Goal: Information Seeking & Learning: Learn about a topic

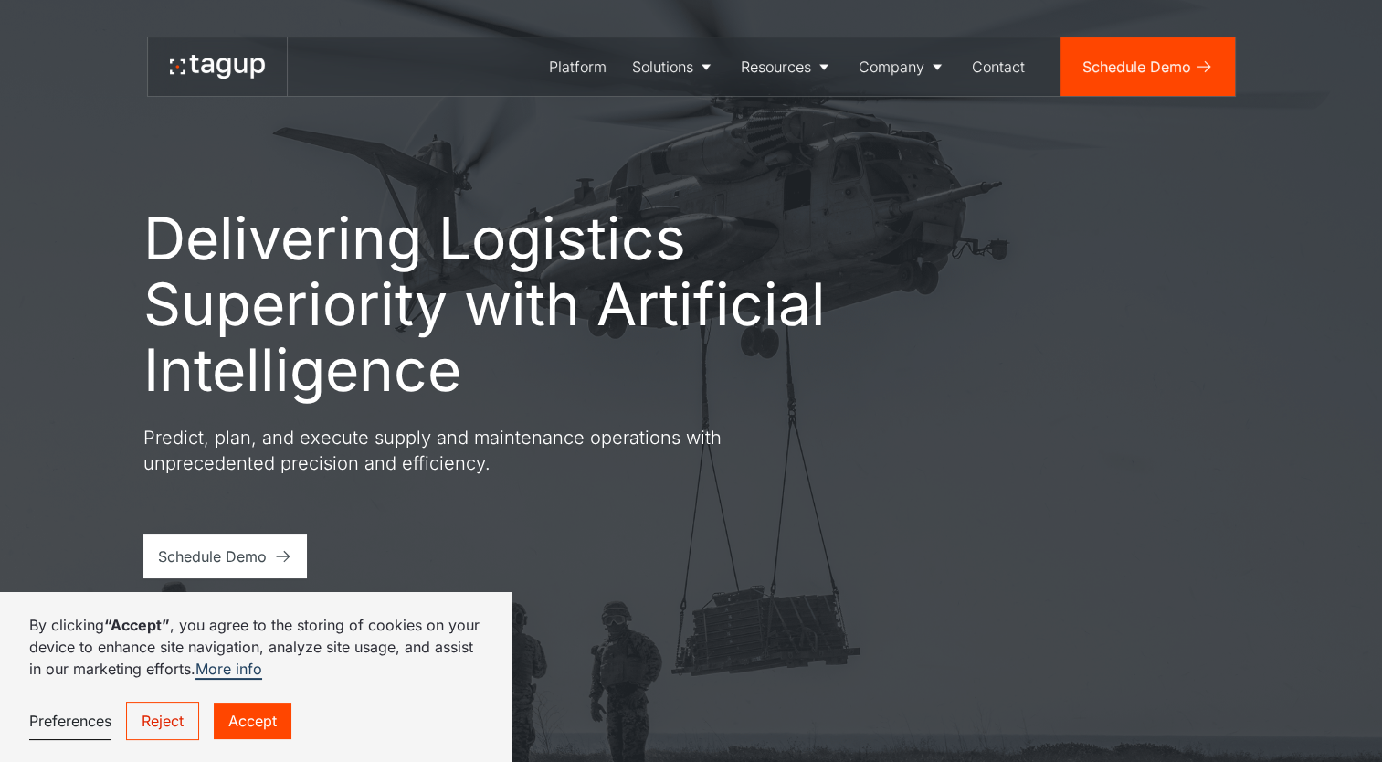
click at [190, 724] on link "Reject" at bounding box center [162, 721] width 73 height 38
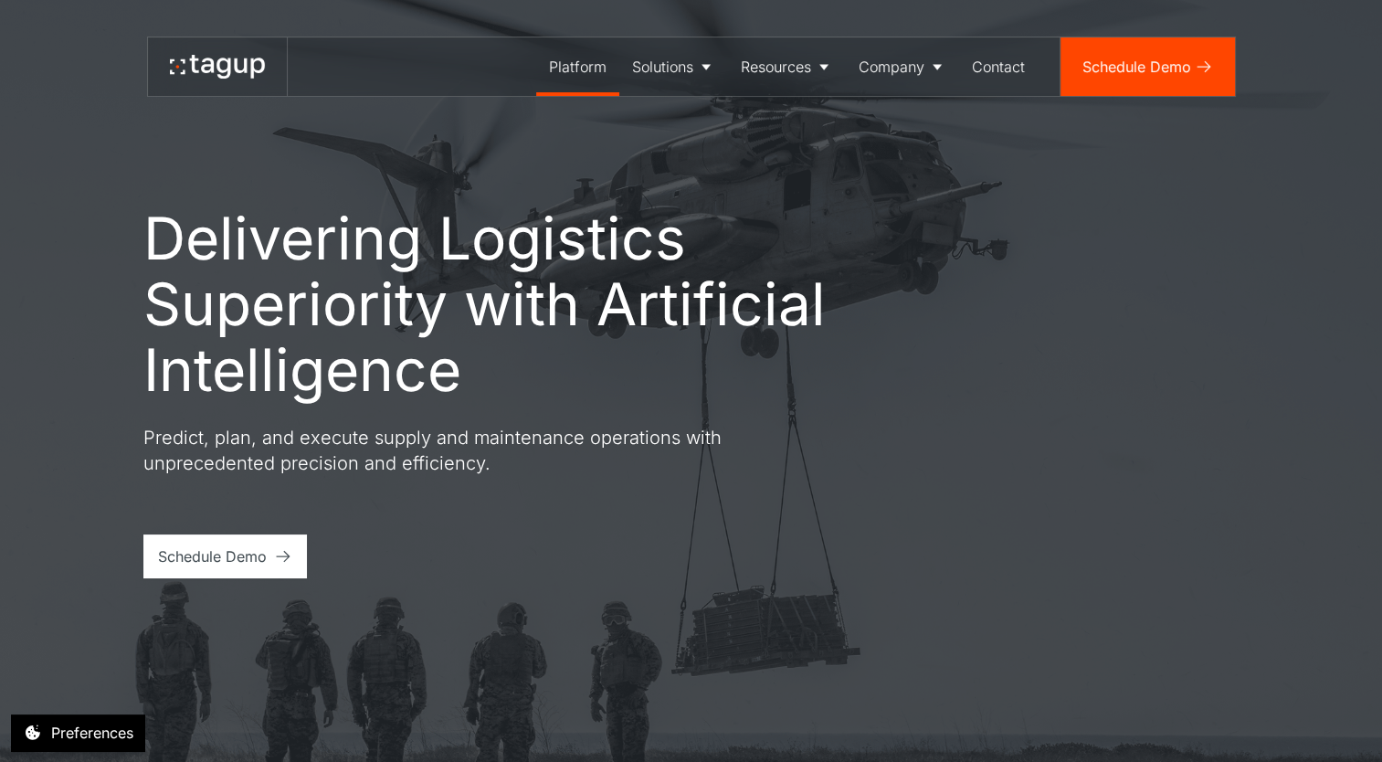
click at [570, 65] on div "Platform" at bounding box center [578, 67] width 58 height 22
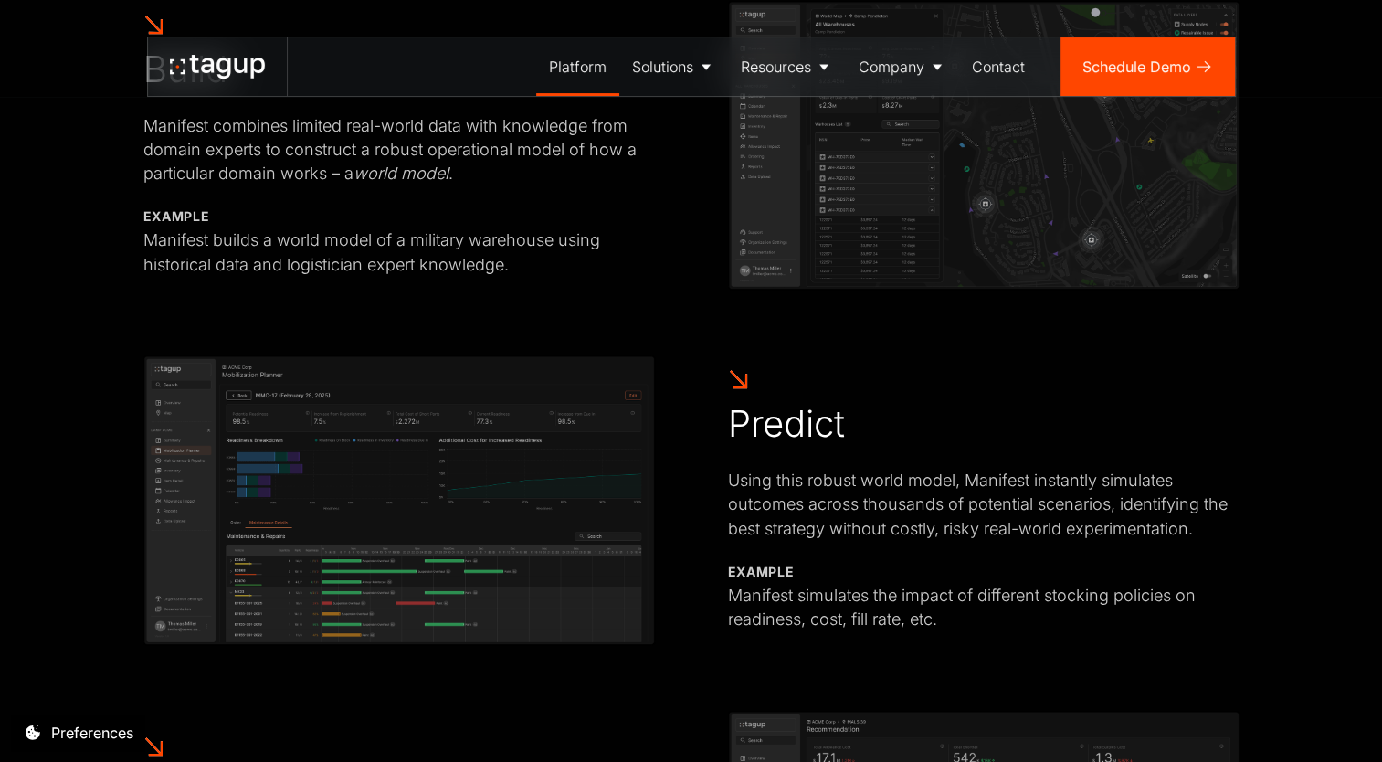
scroll to position [1096, 0]
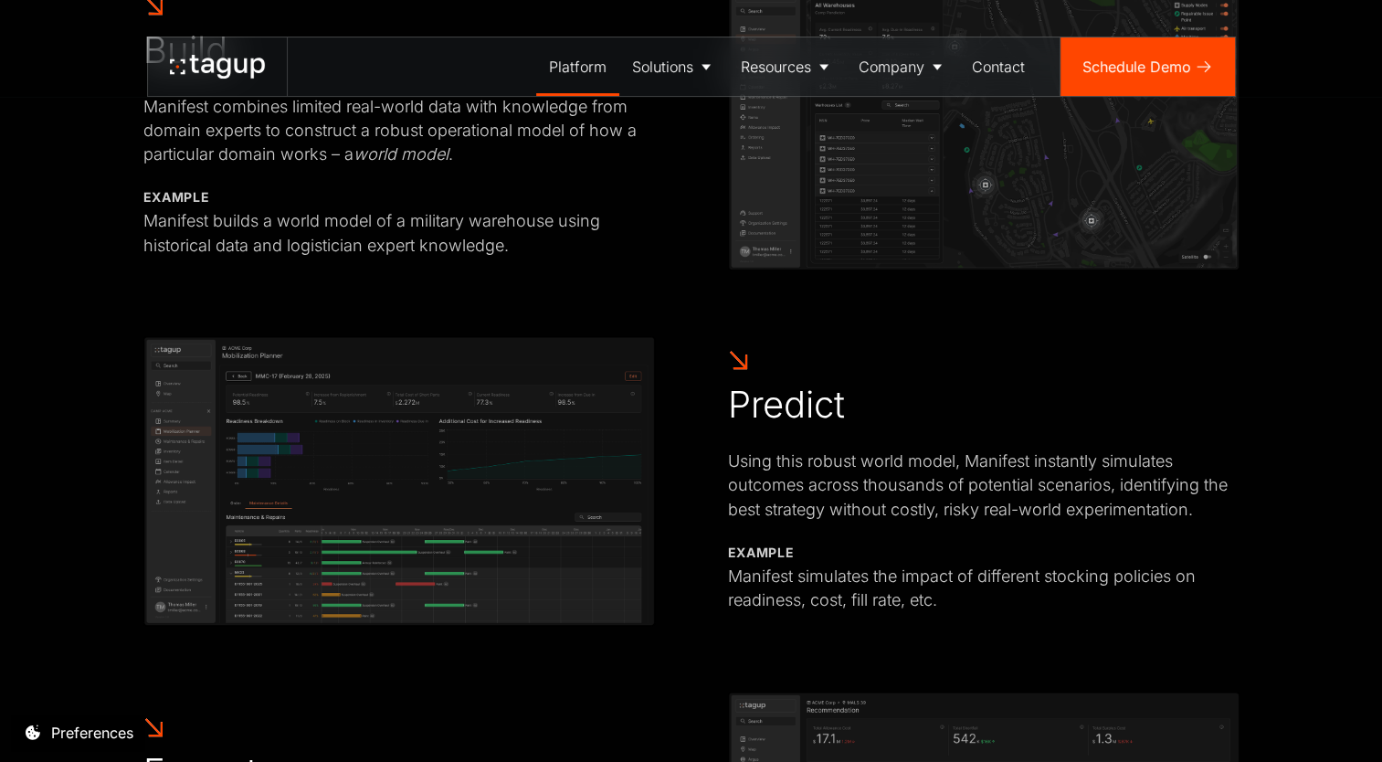
click at [66, 443] on div "HOW IT WORKS Build. Predict. Execute. AI typically struggles to support high-st…" at bounding box center [691, 360] width 1309 height 1388
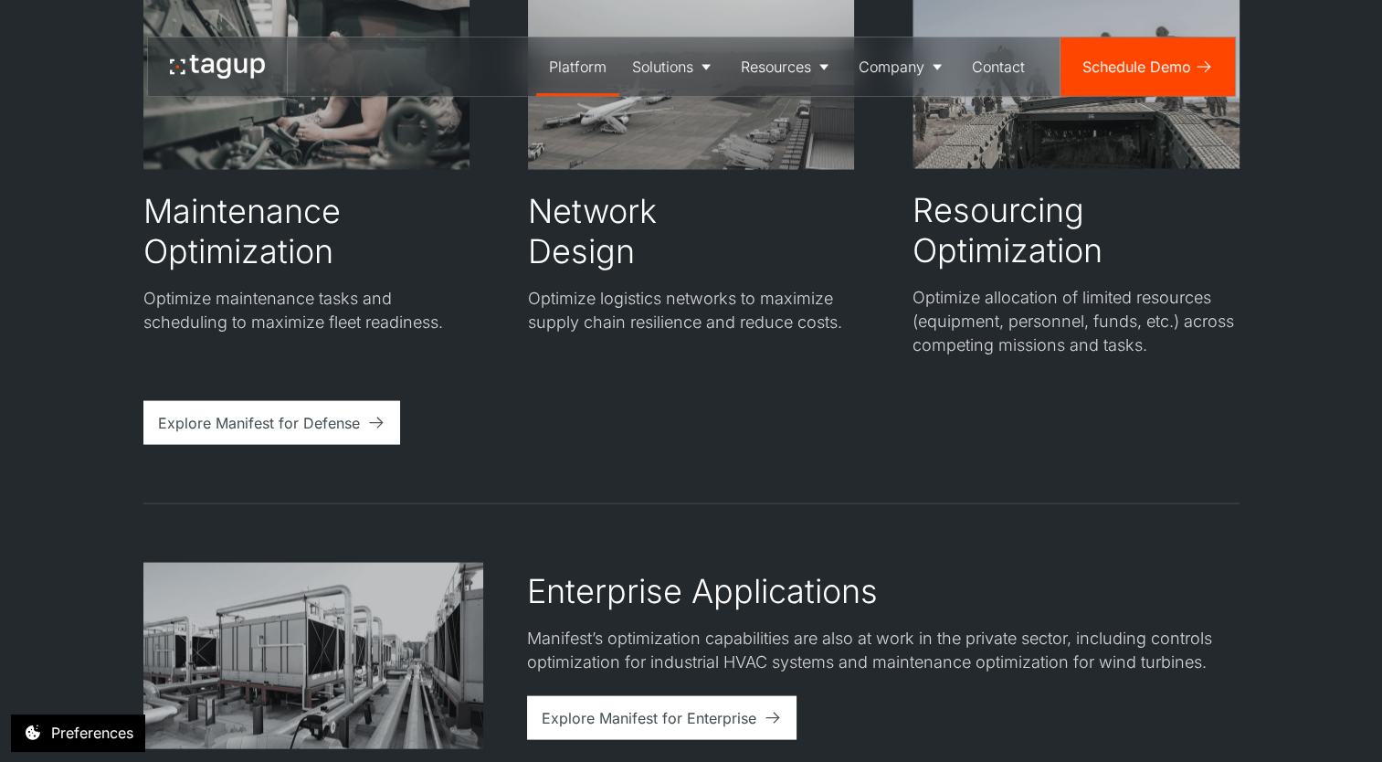
scroll to position [3289, 0]
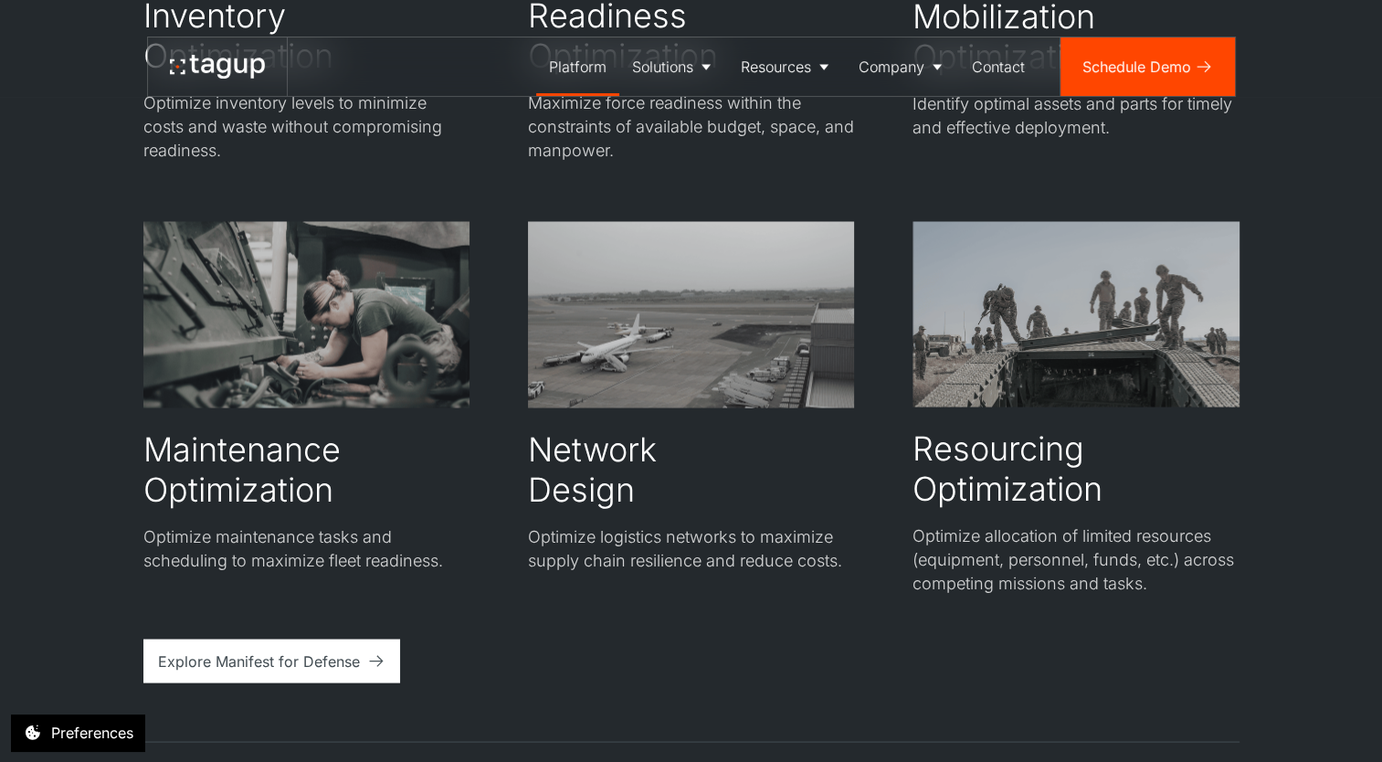
click at [67, 534] on div "CAPABILITIES Optimize Logistics Operations for a Resilient and Responsive Defen…" at bounding box center [691, 256] width 1309 height 1607
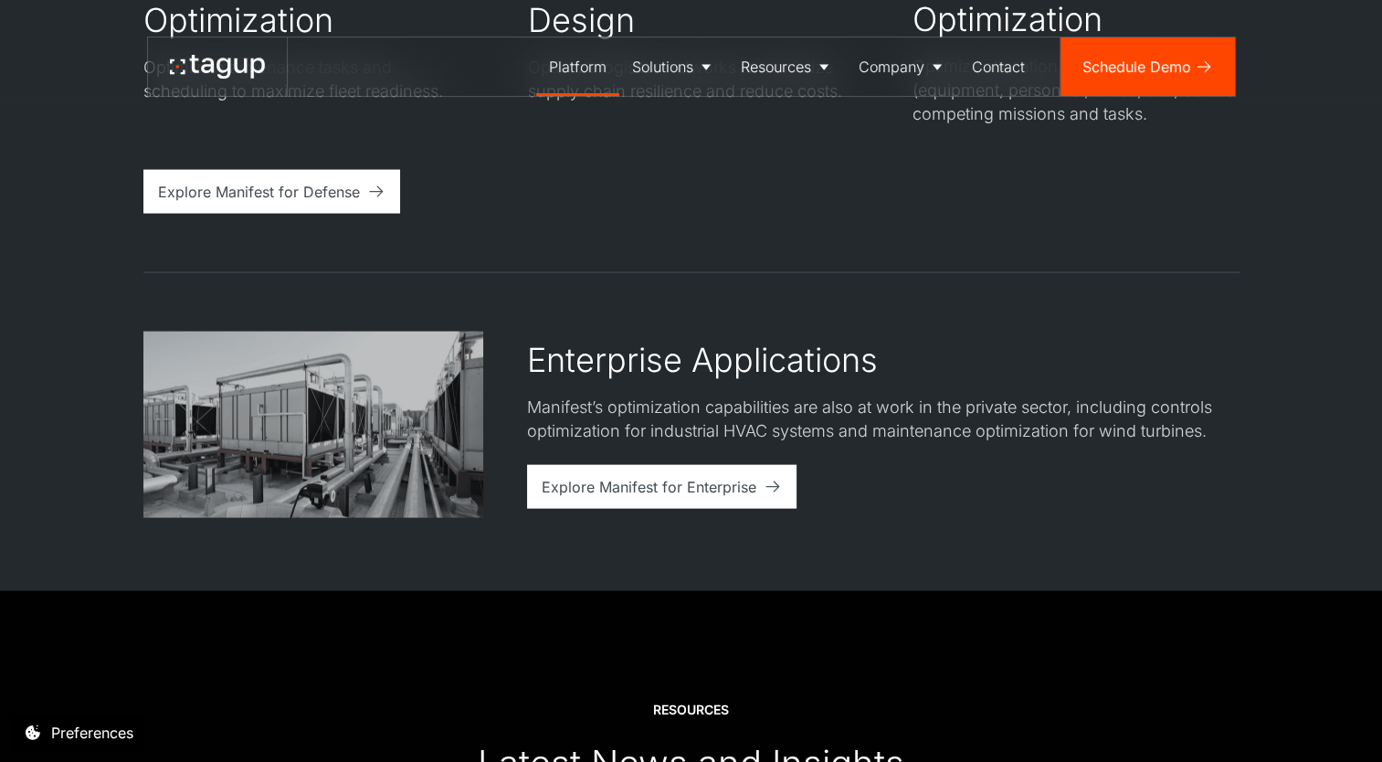
scroll to position [3928, 0]
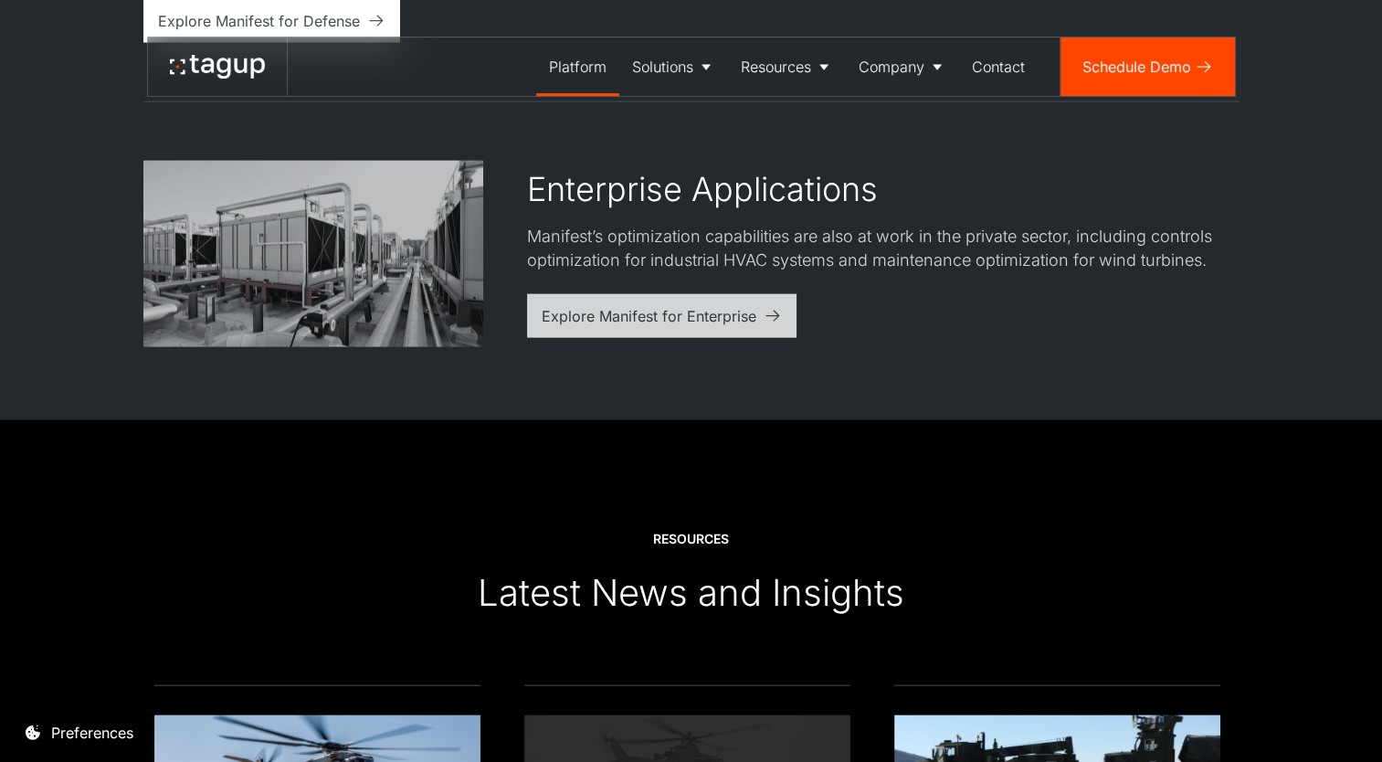
click at [643, 320] on div "Explore Manifest for Enterprise" at bounding box center [649, 316] width 215 height 22
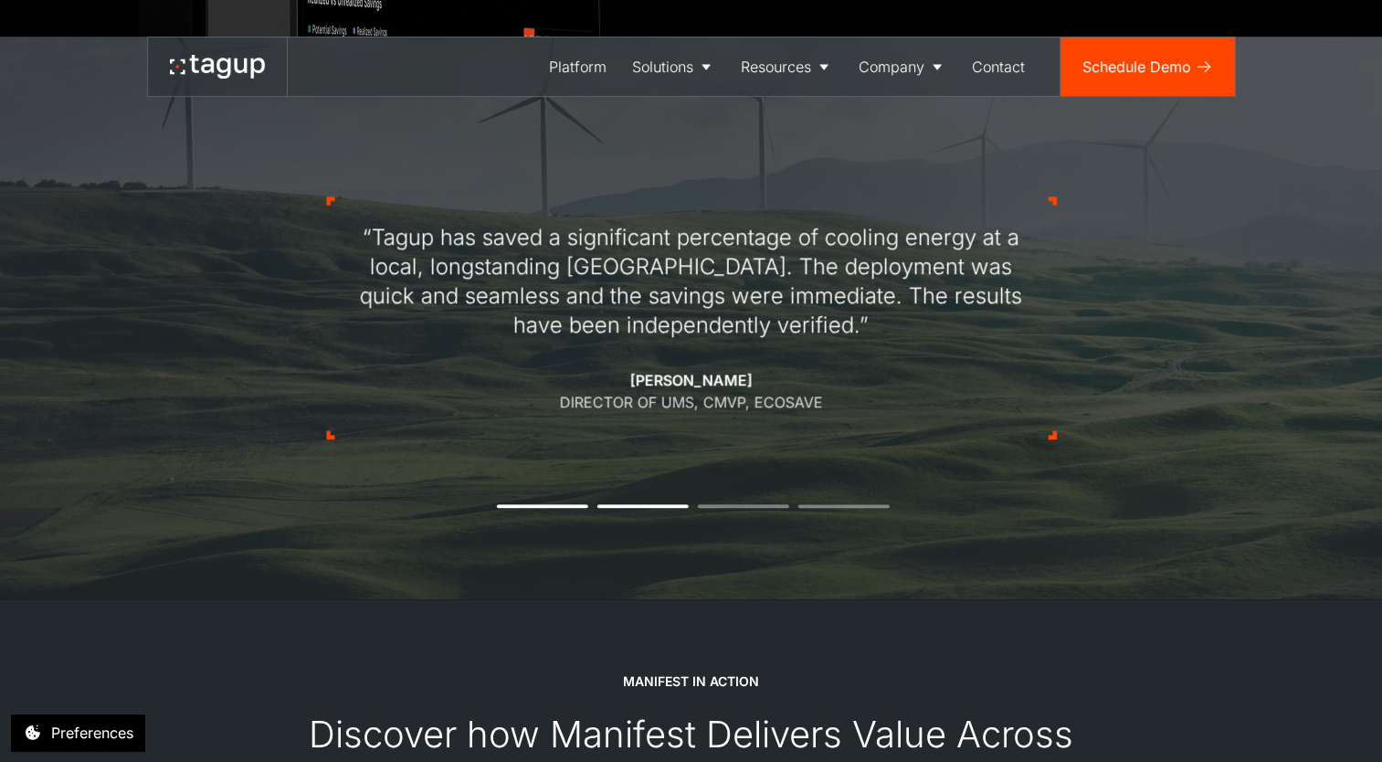
scroll to position [1096, 0]
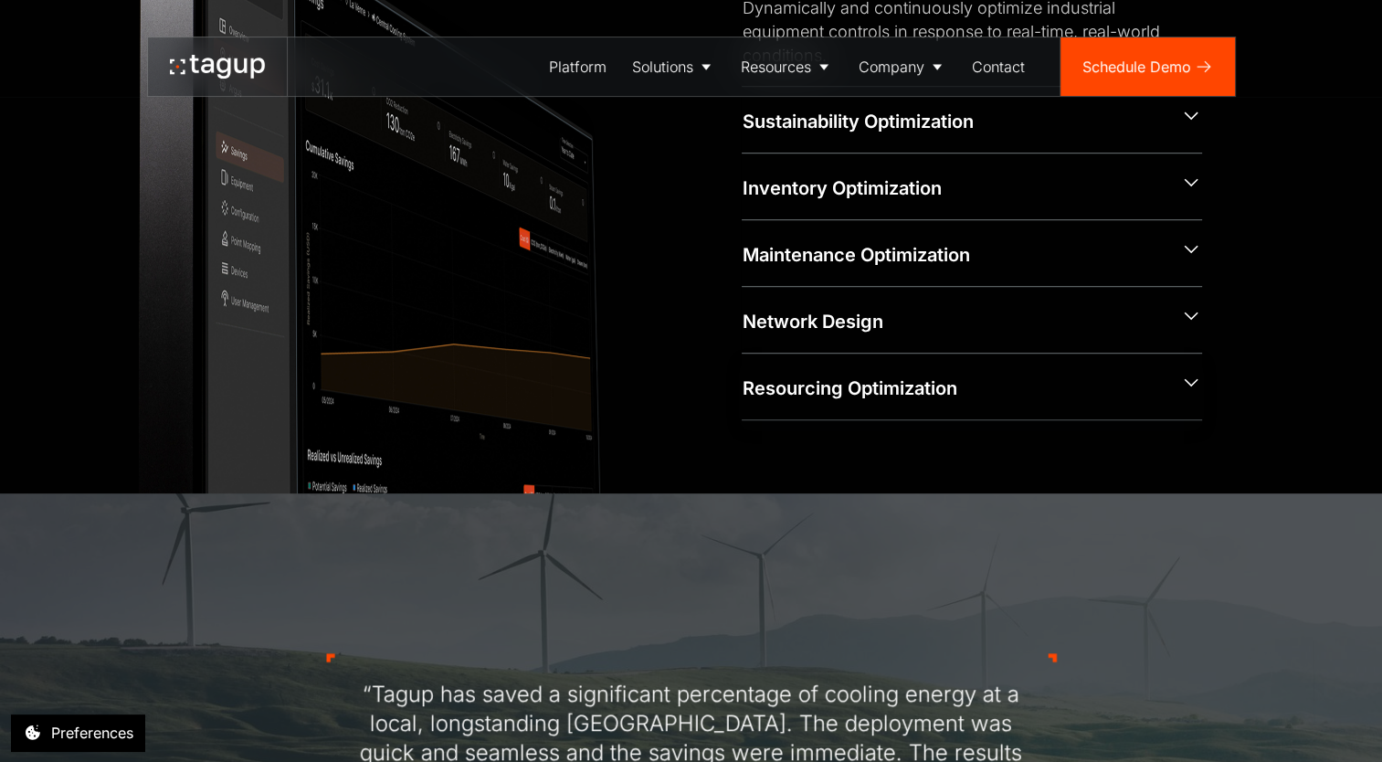
click at [997, 379] on div "Resourcing Optimization" at bounding box center [954, 388] width 424 height 26
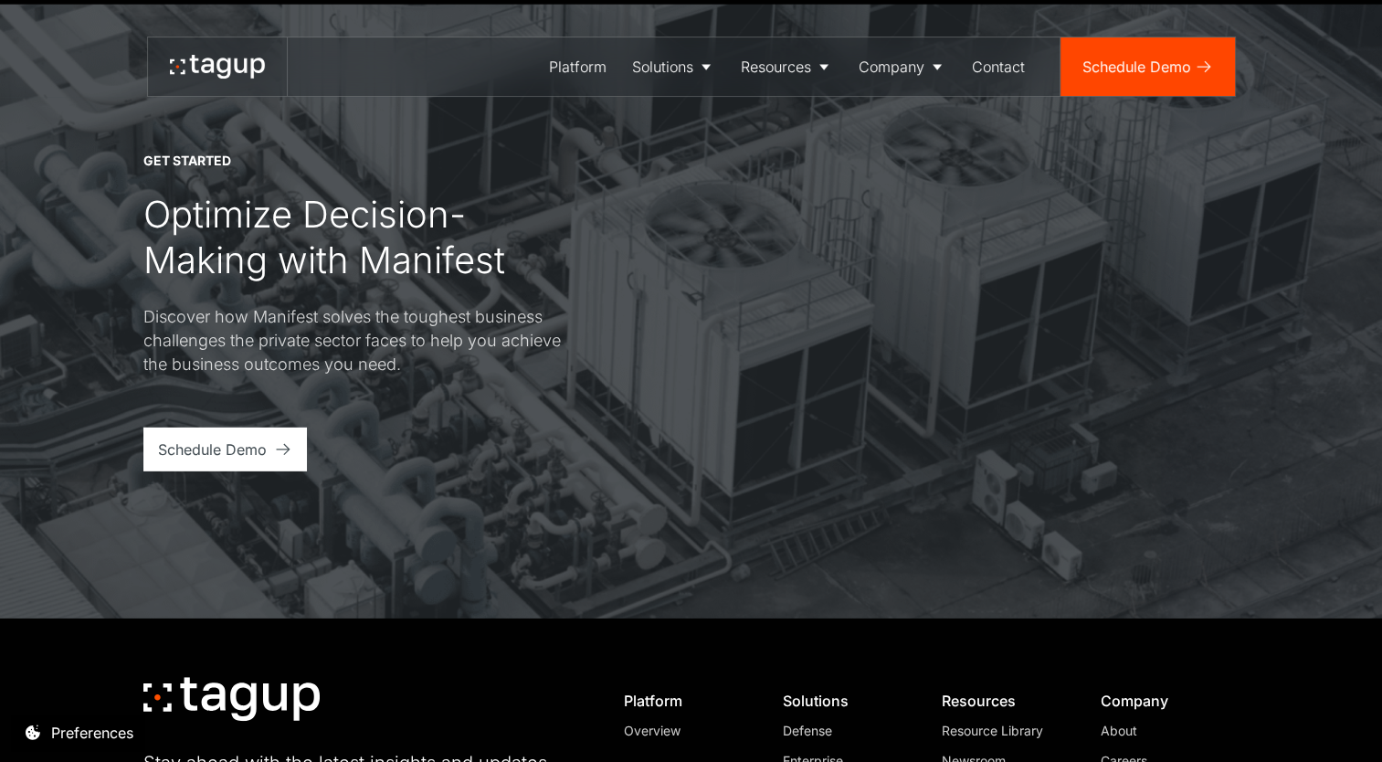
scroll to position [5582, 0]
